Goal: Transaction & Acquisition: Download file/media

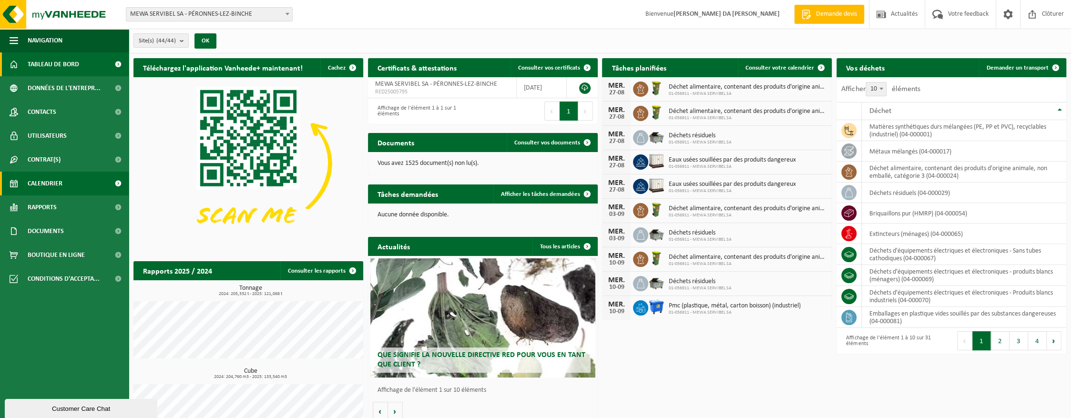
click at [56, 183] on span "Calendrier" at bounding box center [45, 184] width 35 height 24
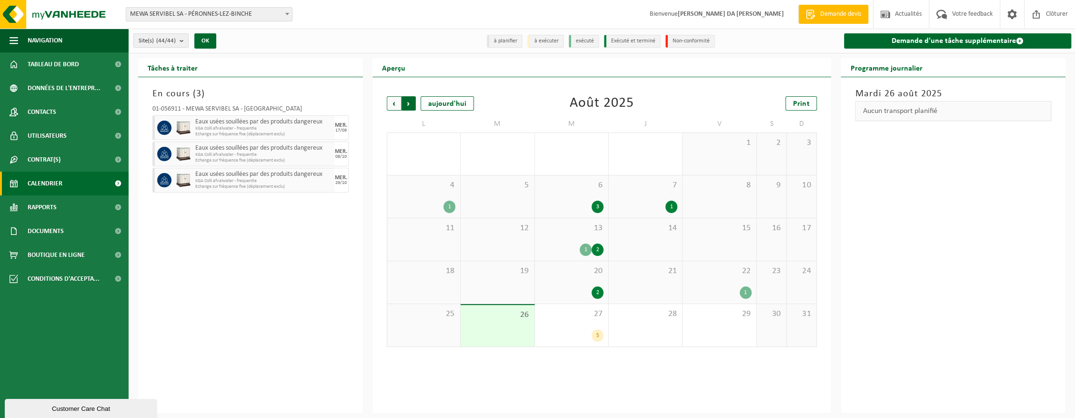
click at [396, 105] on span "Précédent" at bounding box center [394, 103] width 14 height 14
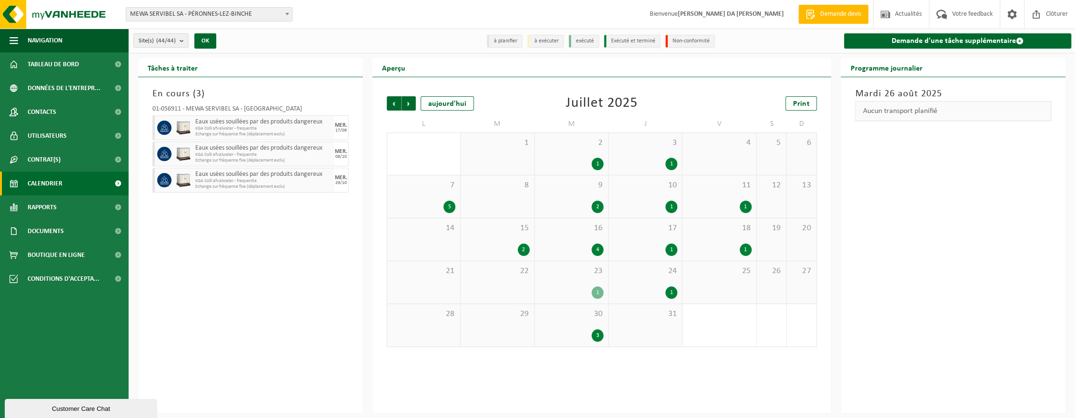
click at [430, 199] on div "7 5" at bounding box center [423, 196] width 73 height 42
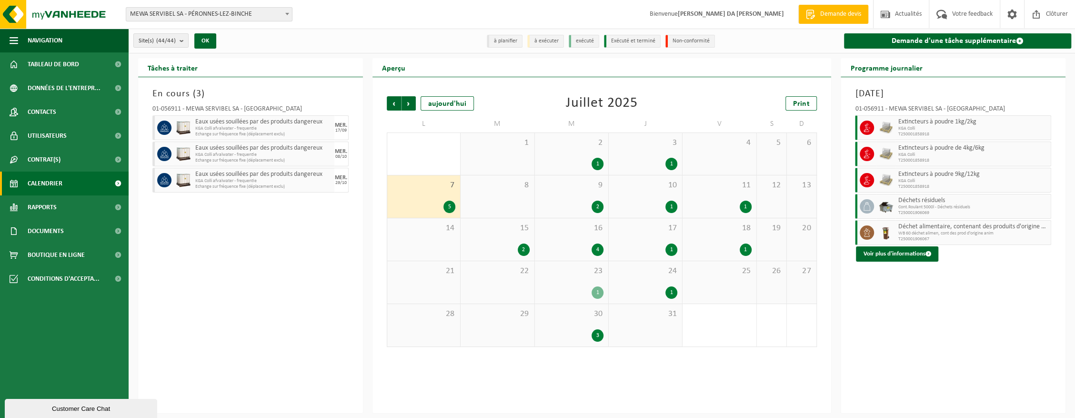
click at [718, 235] on div "18 1" at bounding box center [719, 239] width 73 height 42
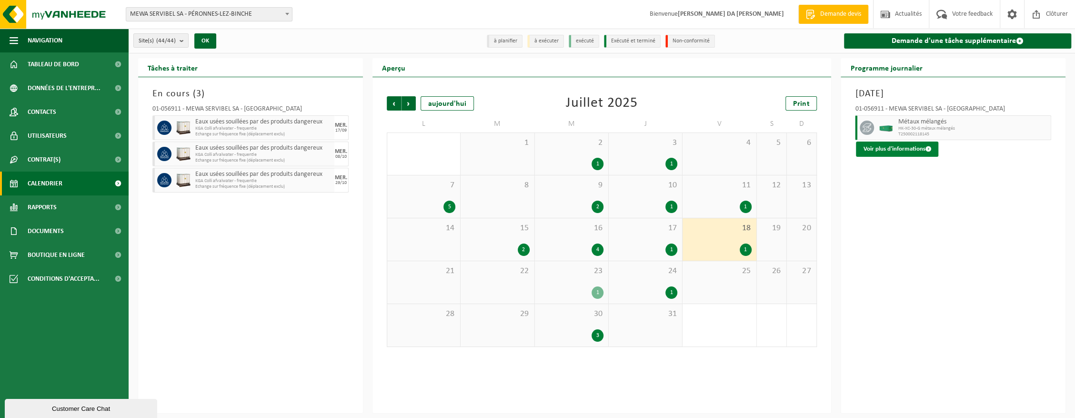
click at [903, 151] on button "Voir plus d'informations" at bounding box center [897, 149] width 82 height 15
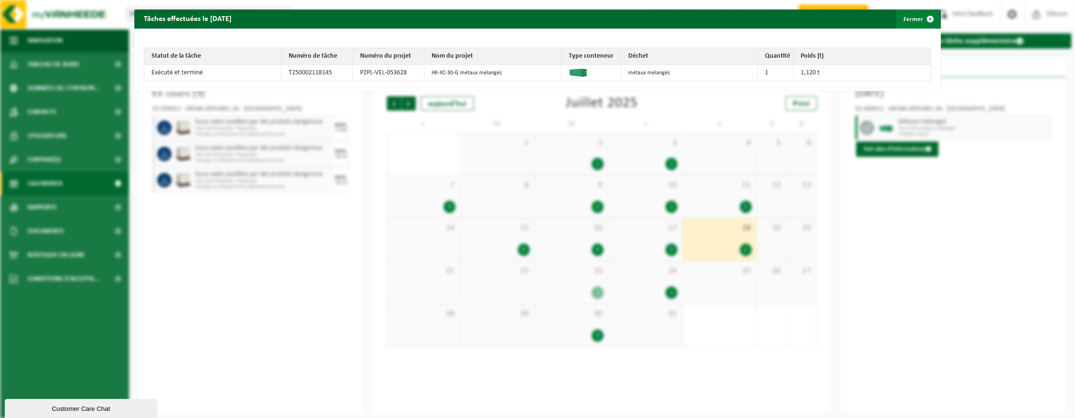
click at [927, 20] on span "button" at bounding box center [930, 19] width 19 height 19
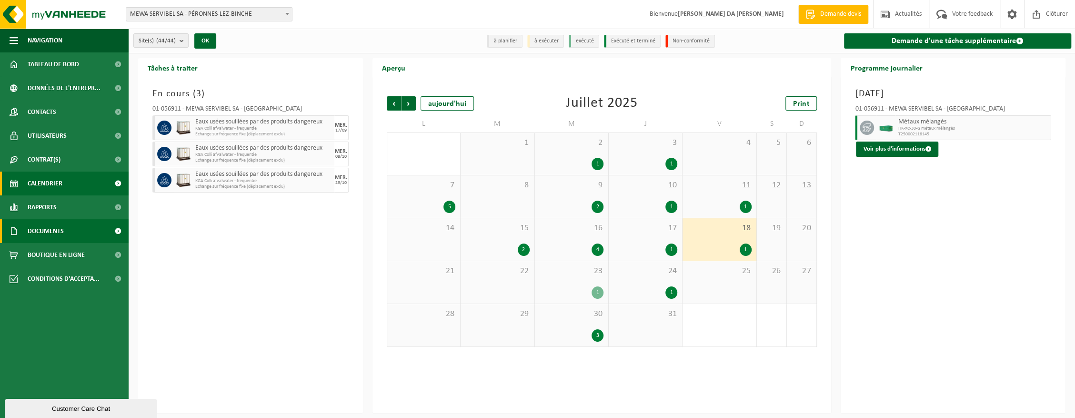
click at [32, 231] on span "Documents" at bounding box center [46, 231] width 36 height 24
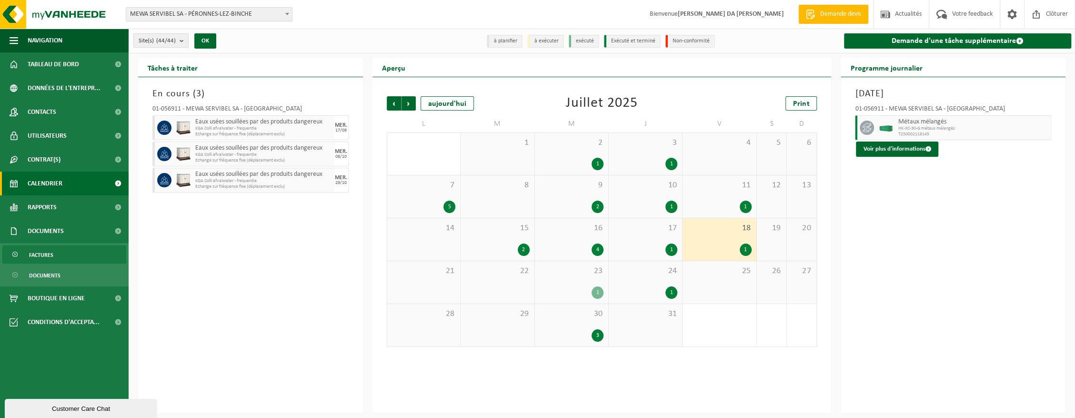
click at [43, 260] on span "Factures" at bounding box center [41, 255] width 24 height 18
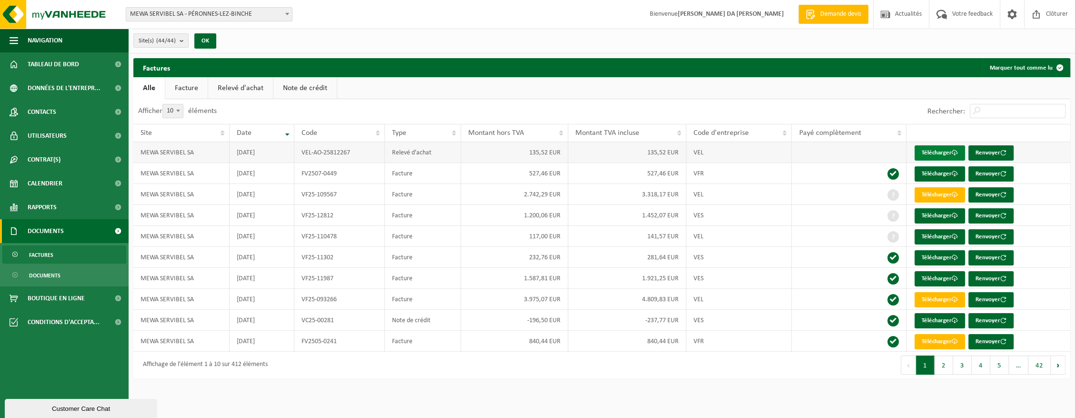
click at [937, 152] on link "Télécharger" at bounding box center [940, 152] width 51 height 15
